Goal: Task Accomplishment & Management: Manage account settings

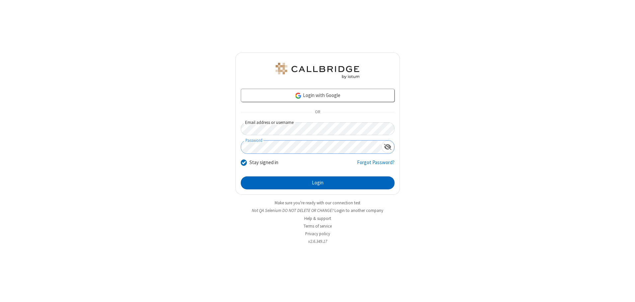
click at [318, 183] on button "Login" at bounding box center [318, 182] width 154 height 13
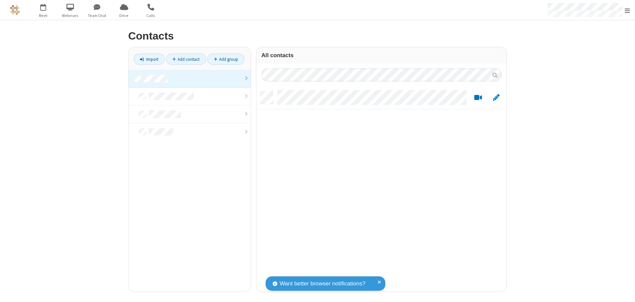
scroll to position [200, 245]
click at [190, 78] on link at bounding box center [190, 79] width 122 height 18
click at [186, 59] on link "Add contact" at bounding box center [186, 58] width 40 height 11
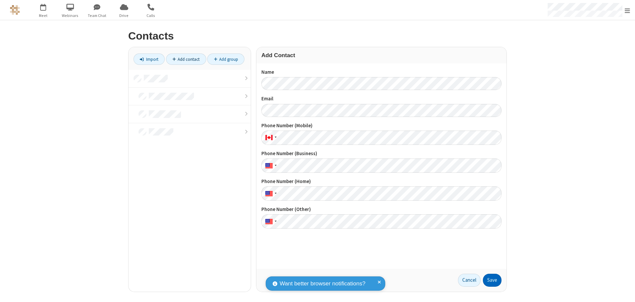
click at [492, 280] on button "Save" at bounding box center [492, 280] width 19 height 13
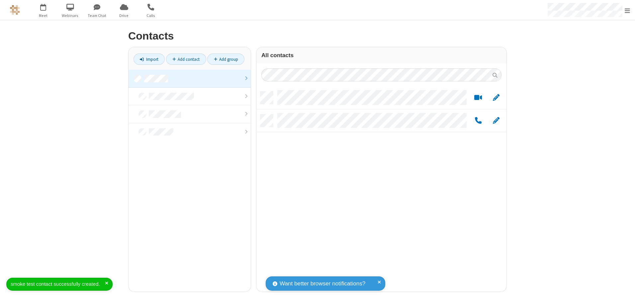
scroll to position [200, 245]
